Goal: Transaction & Acquisition: Purchase product/service

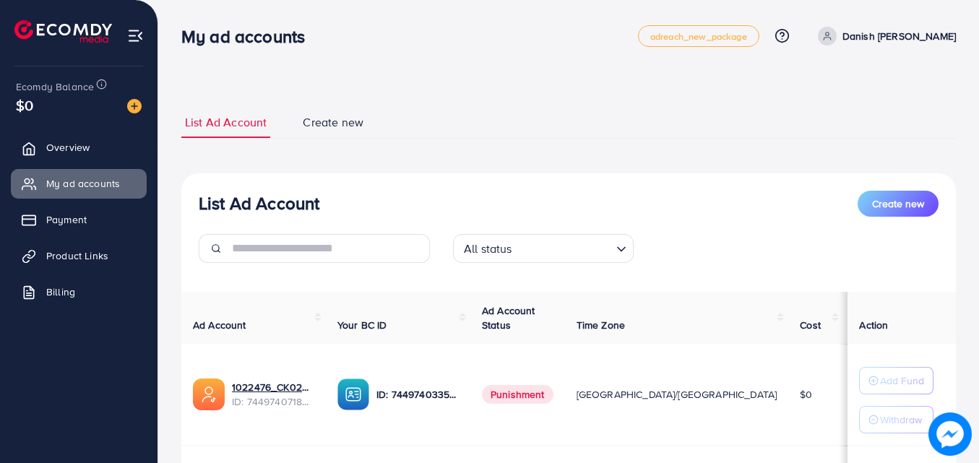
scroll to position [189, 0]
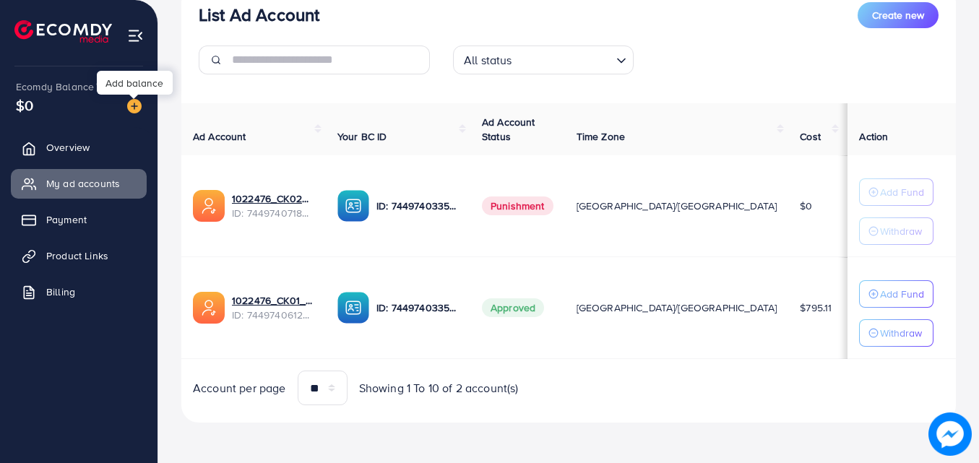
click at [134, 103] on img at bounding box center [134, 106] width 14 height 14
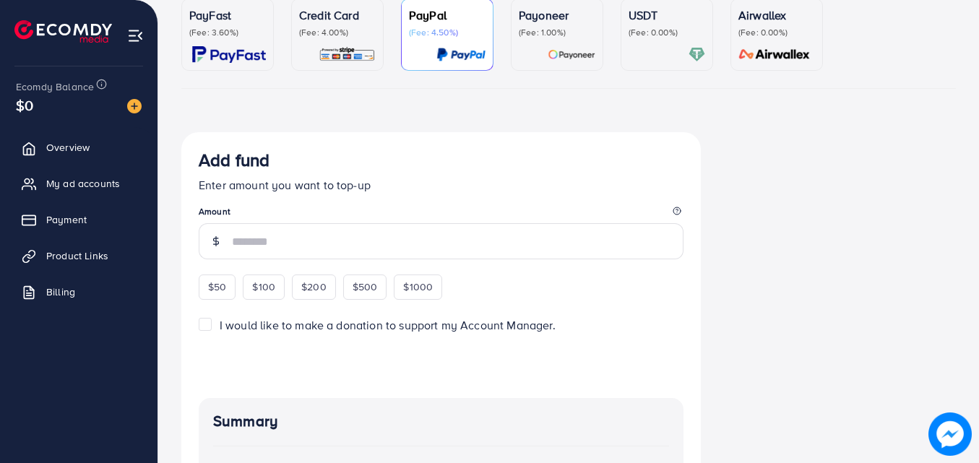
scroll to position [144, 0]
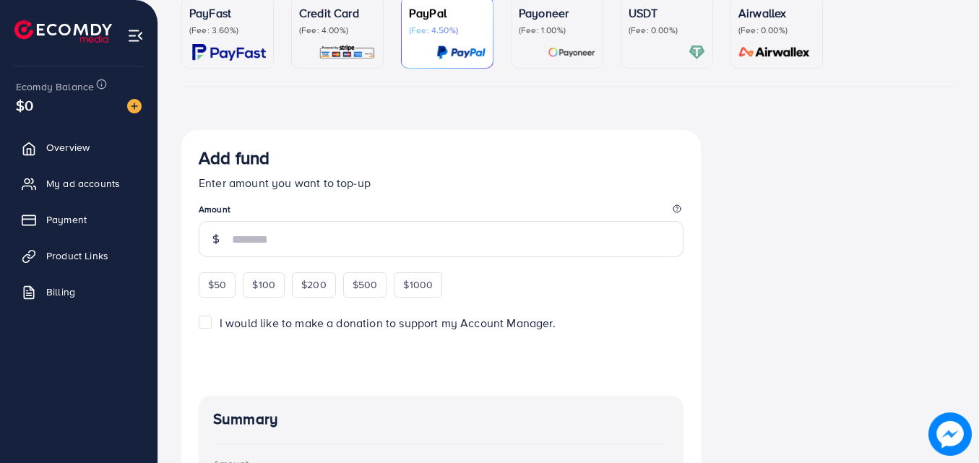
click at [302, 20] on p "Credit Card" at bounding box center [337, 12] width 77 height 17
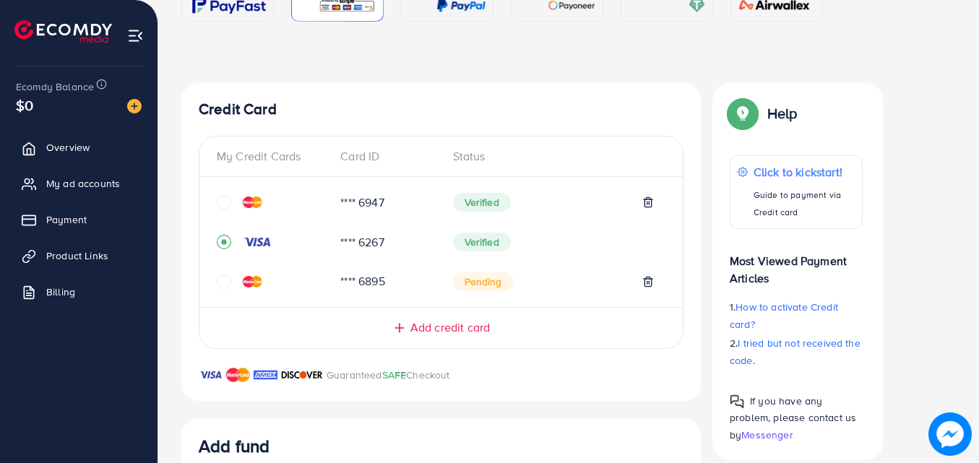
scroll to position [217, 0]
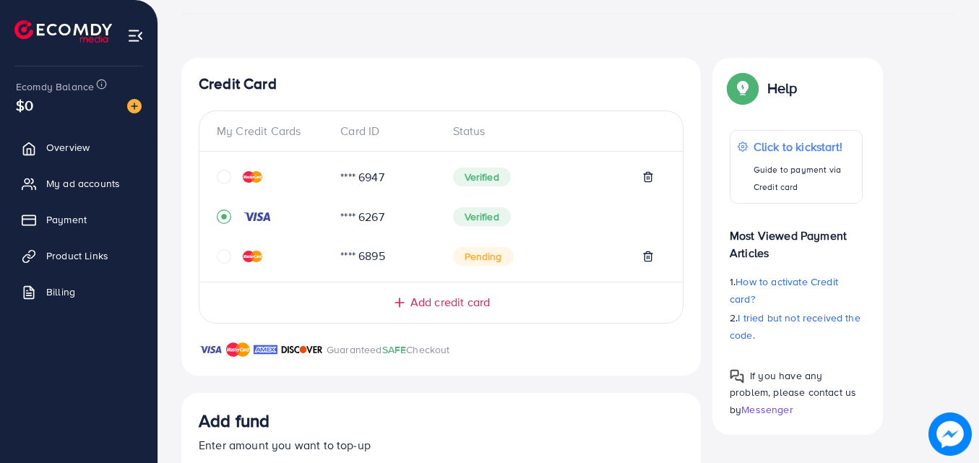
click at [369, 177] on div "**** 6947" at bounding box center [385, 177] width 112 height 17
click at [259, 179] on img at bounding box center [253, 177] width 20 height 12
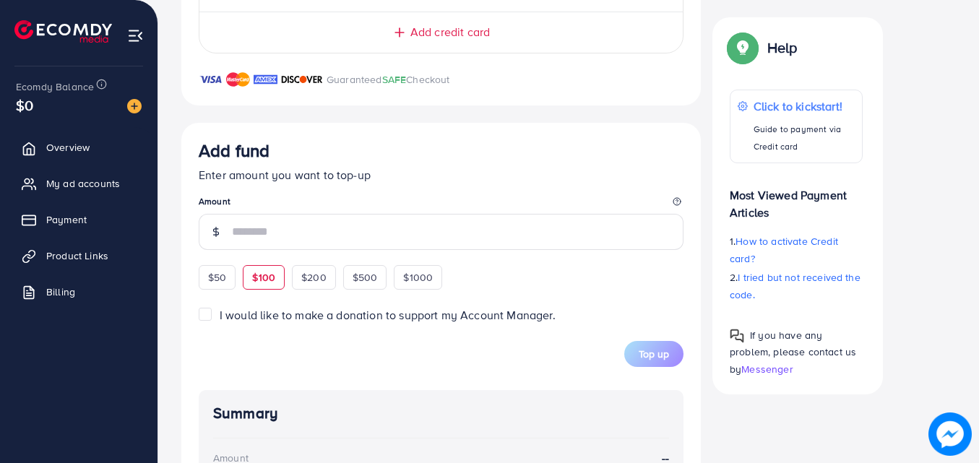
click at [263, 284] on span "$100" at bounding box center [263, 277] width 23 height 14
type input "***"
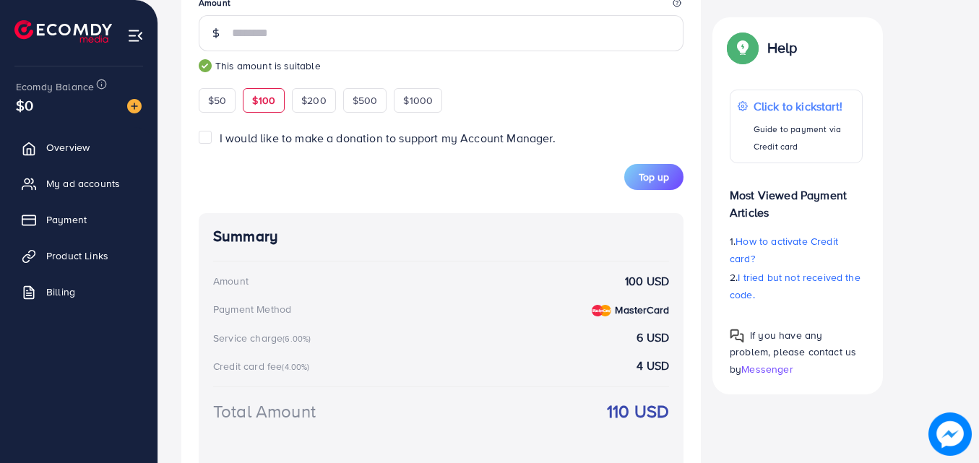
scroll to position [735, 0]
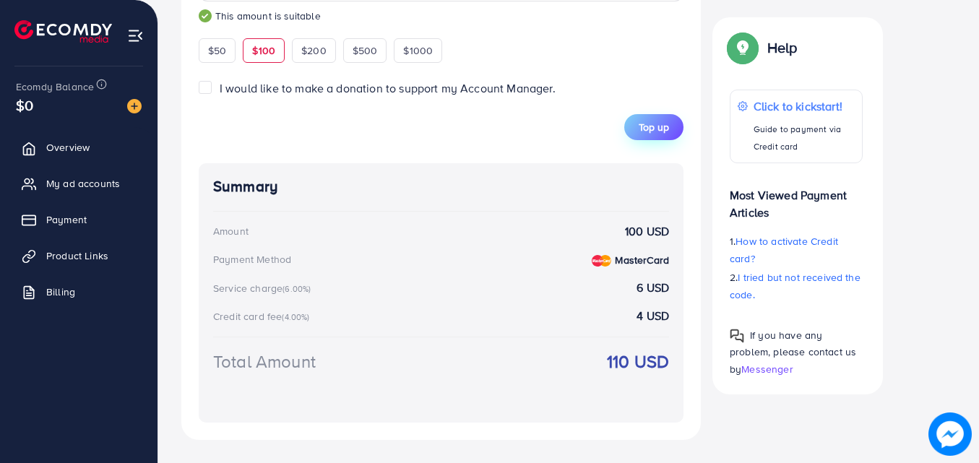
click at [644, 130] on span "Top up" at bounding box center [654, 127] width 30 height 14
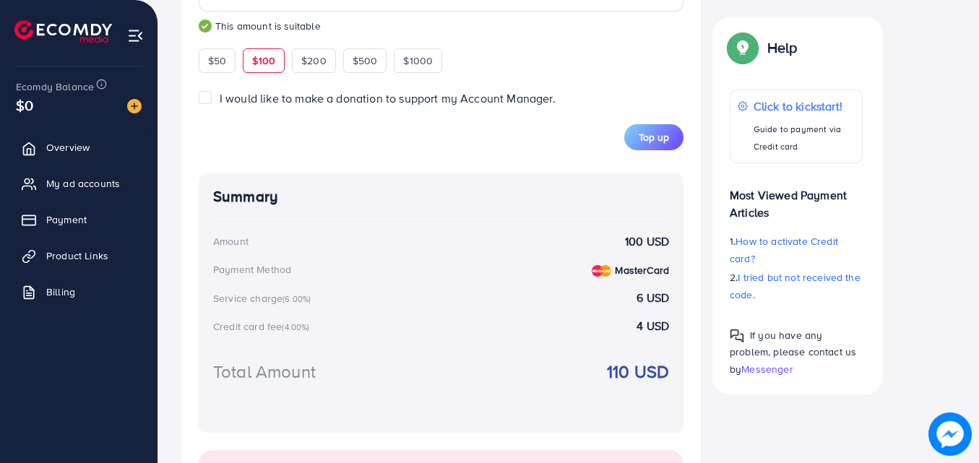
scroll to position [594, 0]
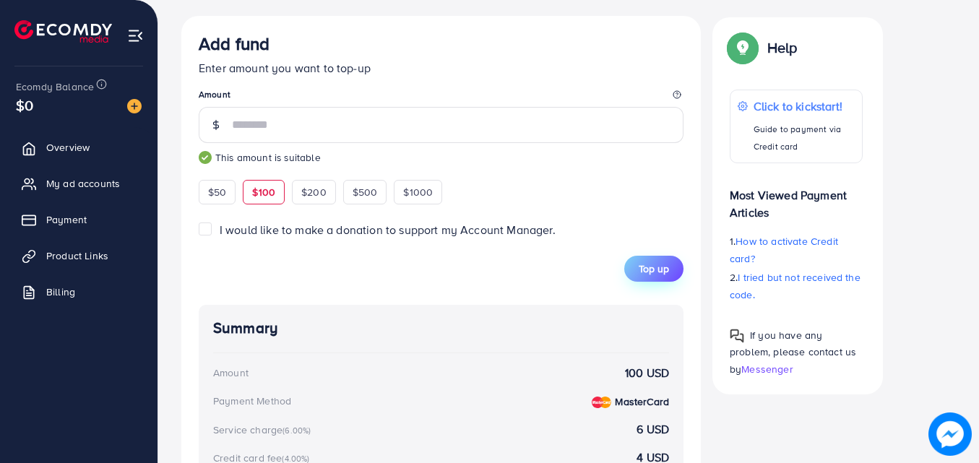
click at [649, 268] on span "Top up" at bounding box center [654, 269] width 30 height 14
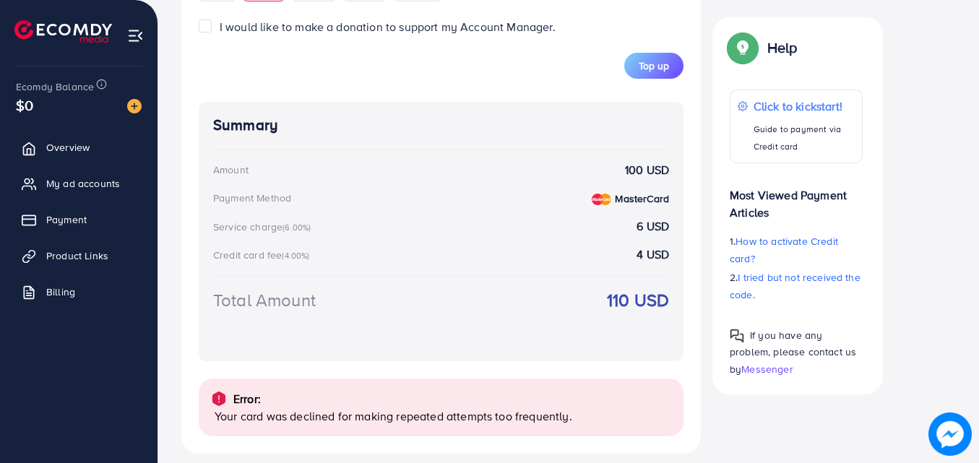
scroll to position [811, 0]
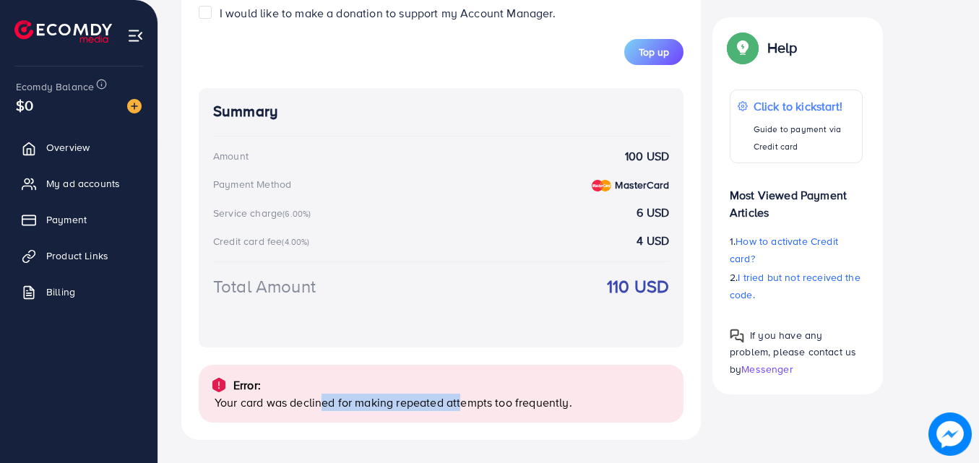
drag, startPoint x: 320, startPoint y: 403, endPoint x: 465, endPoint y: 402, distance: 144.5
click at [465, 402] on p "Your card was declined for making repeated attempts too frequently." at bounding box center [443, 402] width 457 height 17
click at [480, 382] on div "Error:" at bounding box center [441, 384] width 462 height 17
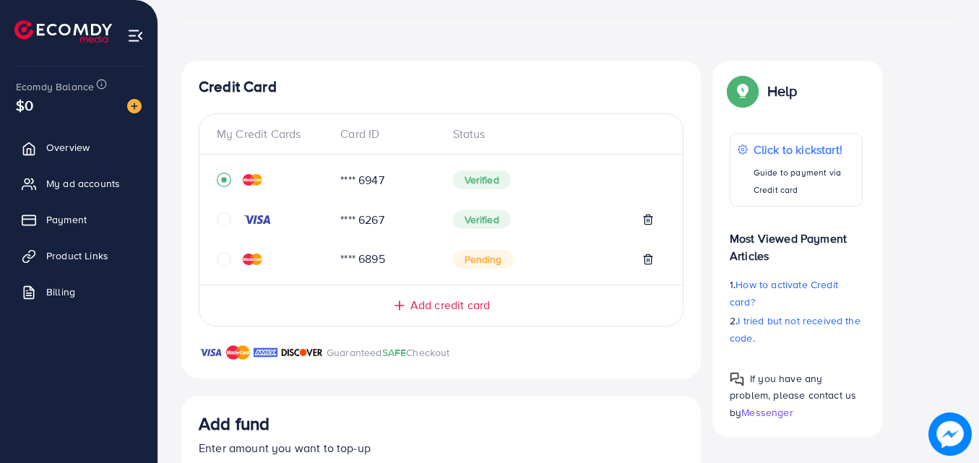
scroll to position [233, 0]
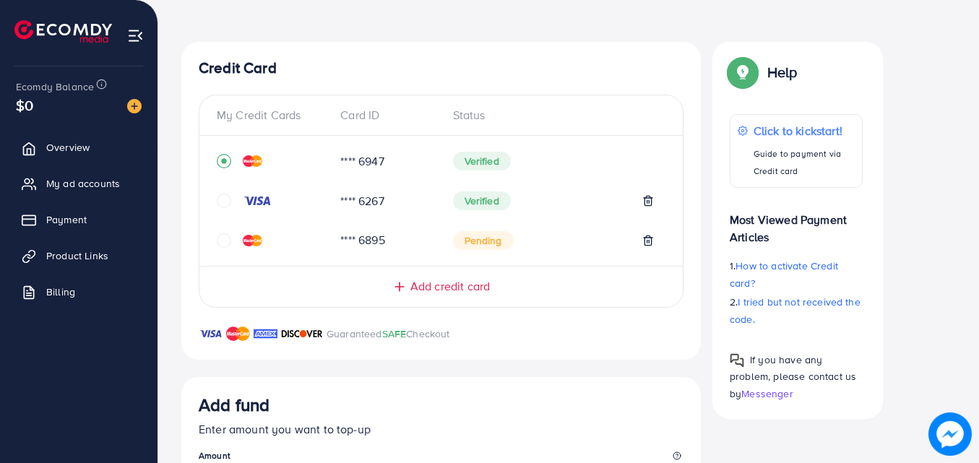
click at [226, 204] on icon "circle" at bounding box center [224, 201] width 14 height 14
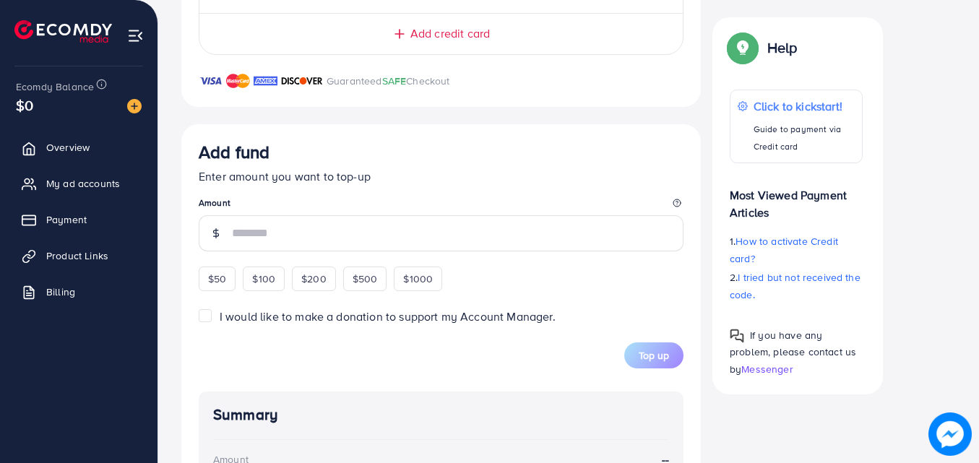
scroll to position [487, 0]
click at [276, 288] on div "$100" at bounding box center [264, 277] width 42 height 25
type input "***"
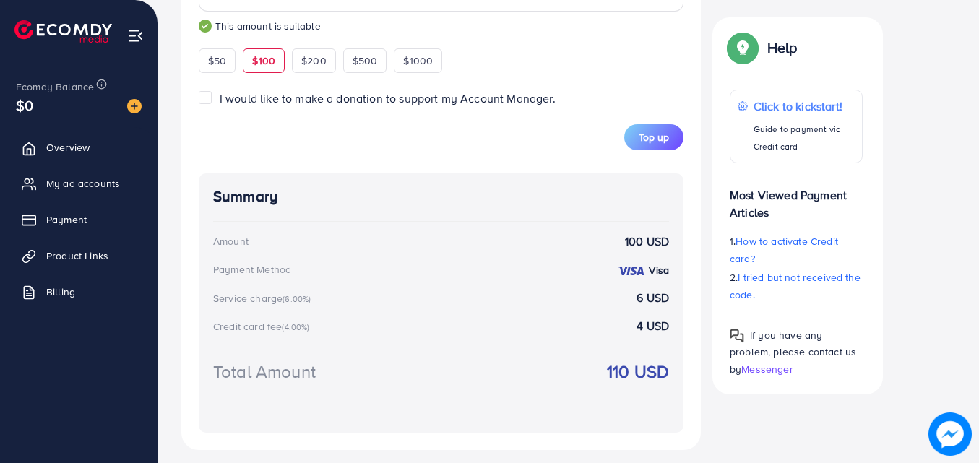
scroll to position [735, 0]
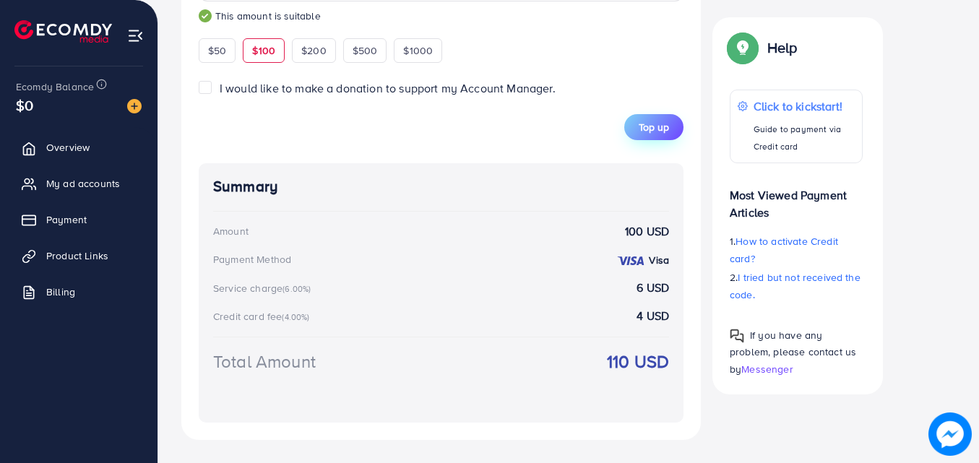
click at [657, 134] on span "Top up" at bounding box center [654, 127] width 30 height 14
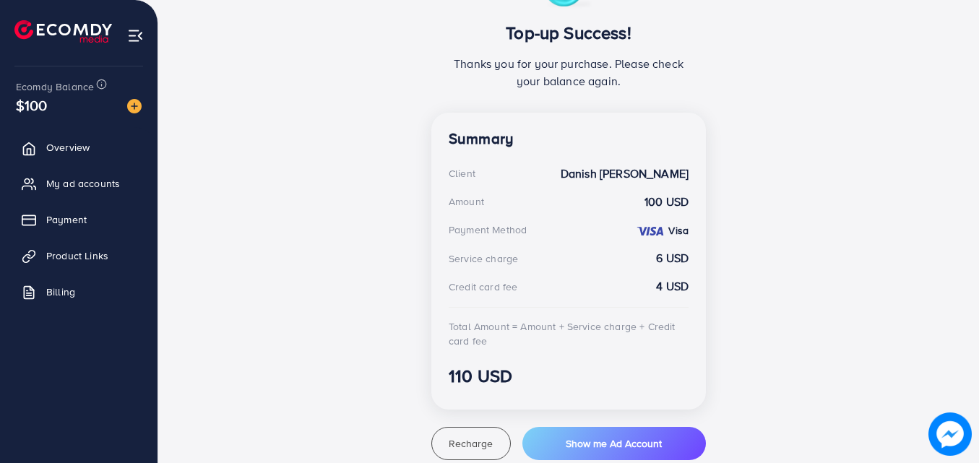
scroll to position [340, 0]
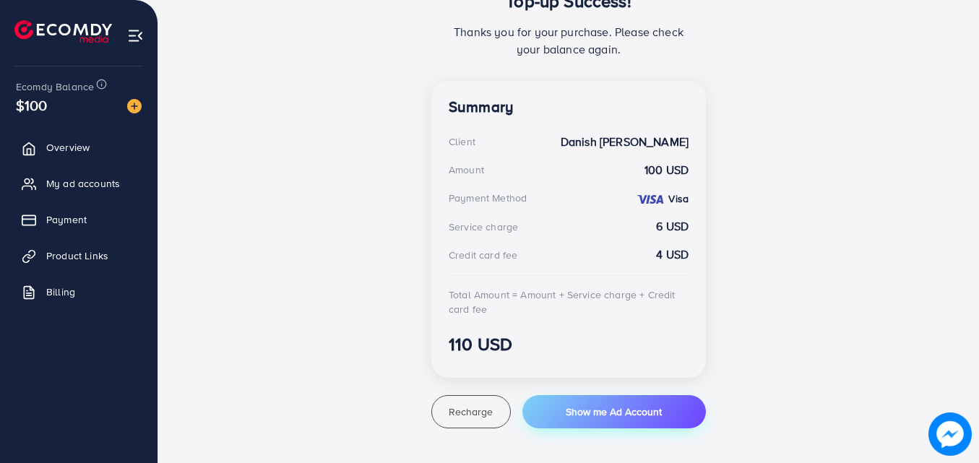
click at [586, 415] on span "Show me Ad Account" at bounding box center [614, 412] width 96 height 14
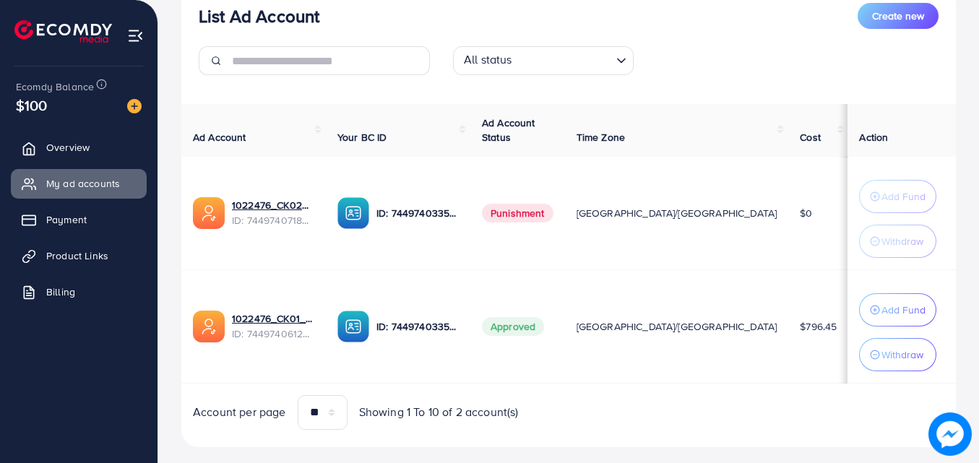
scroll to position [217, 0]
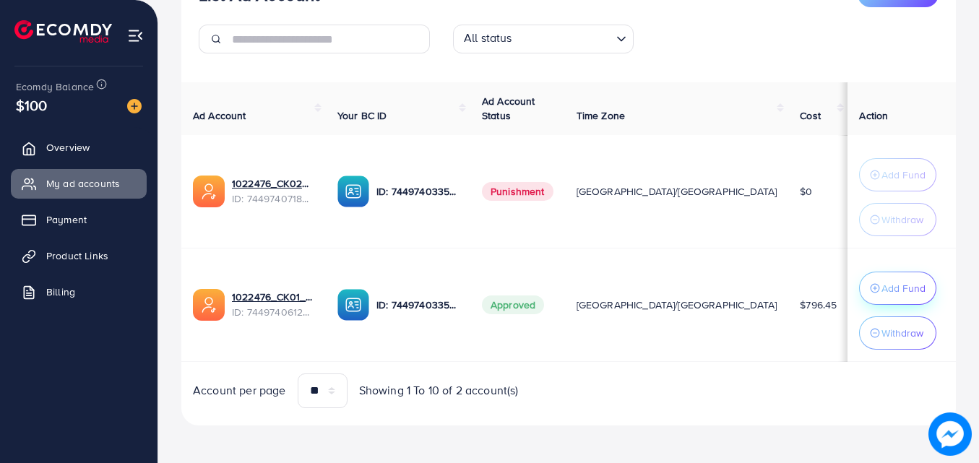
click at [881, 282] on p "Add Fund" at bounding box center [903, 288] width 44 height 17
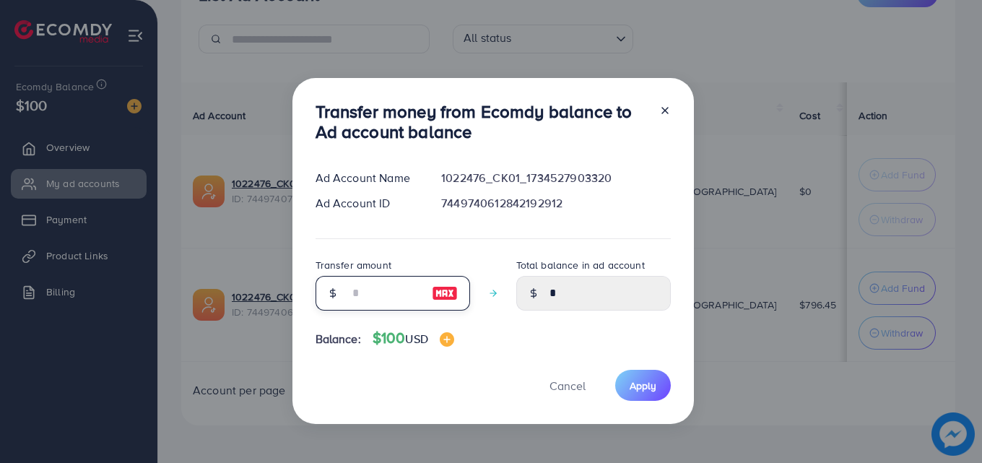
click at [378, 291] on input "number" at bounding box center [385, 293] width 72 height 35
type input "*"
type input "****"
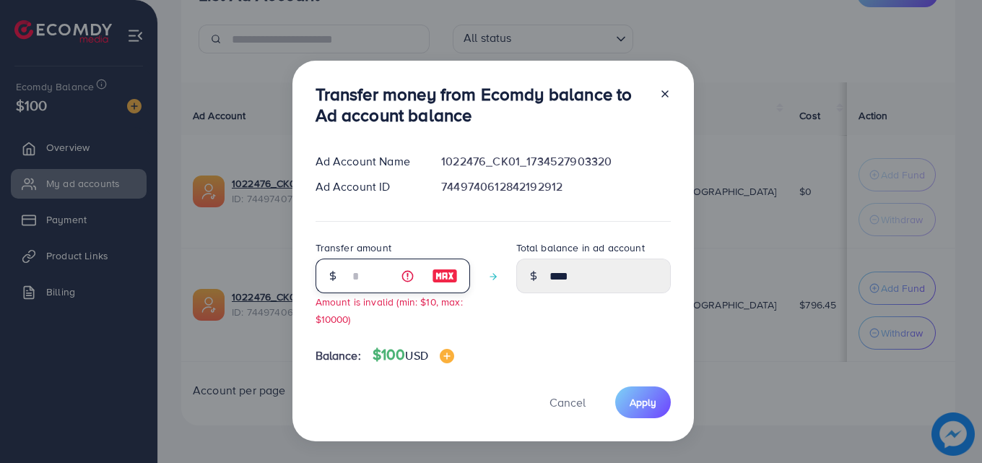
type input "**"
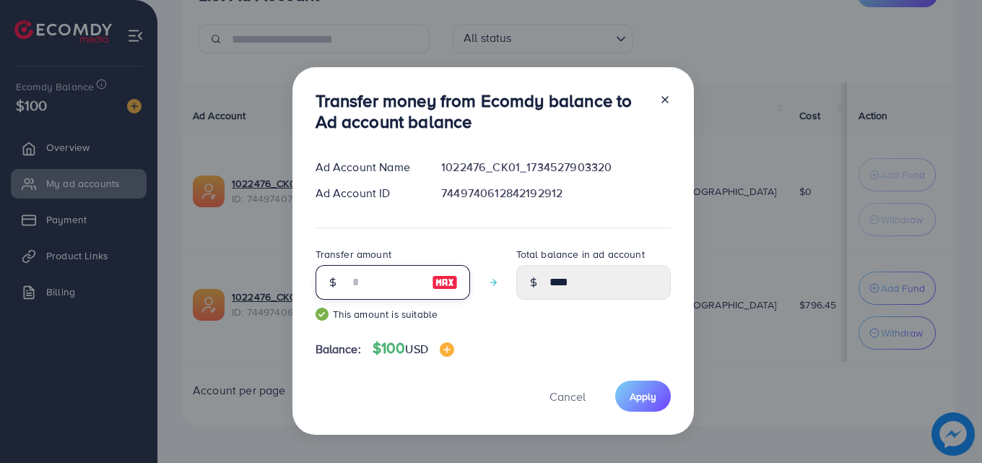
type input "*****"
type input "**"
click at [637, 388] on button "Apply" at bounding box center [643, 396] width 56 height 31
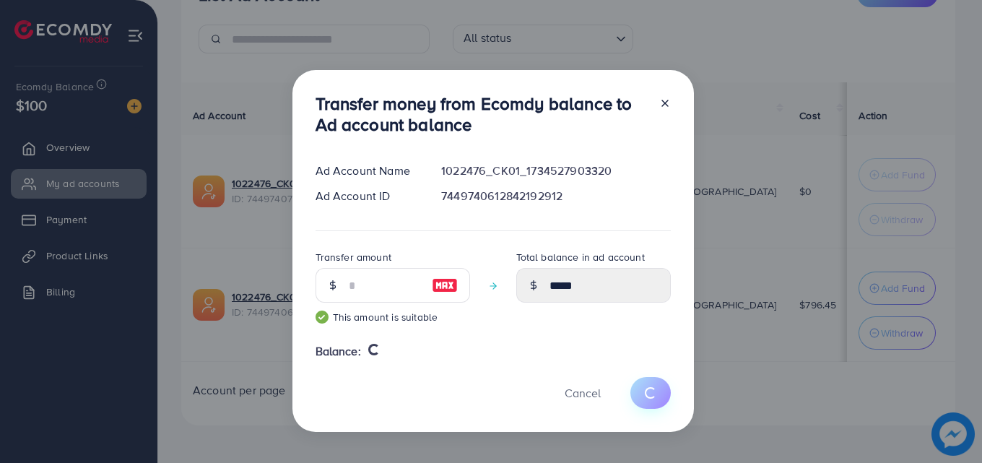
type input "*"
